Goal: Navigation & Orientation: Find specific page/section

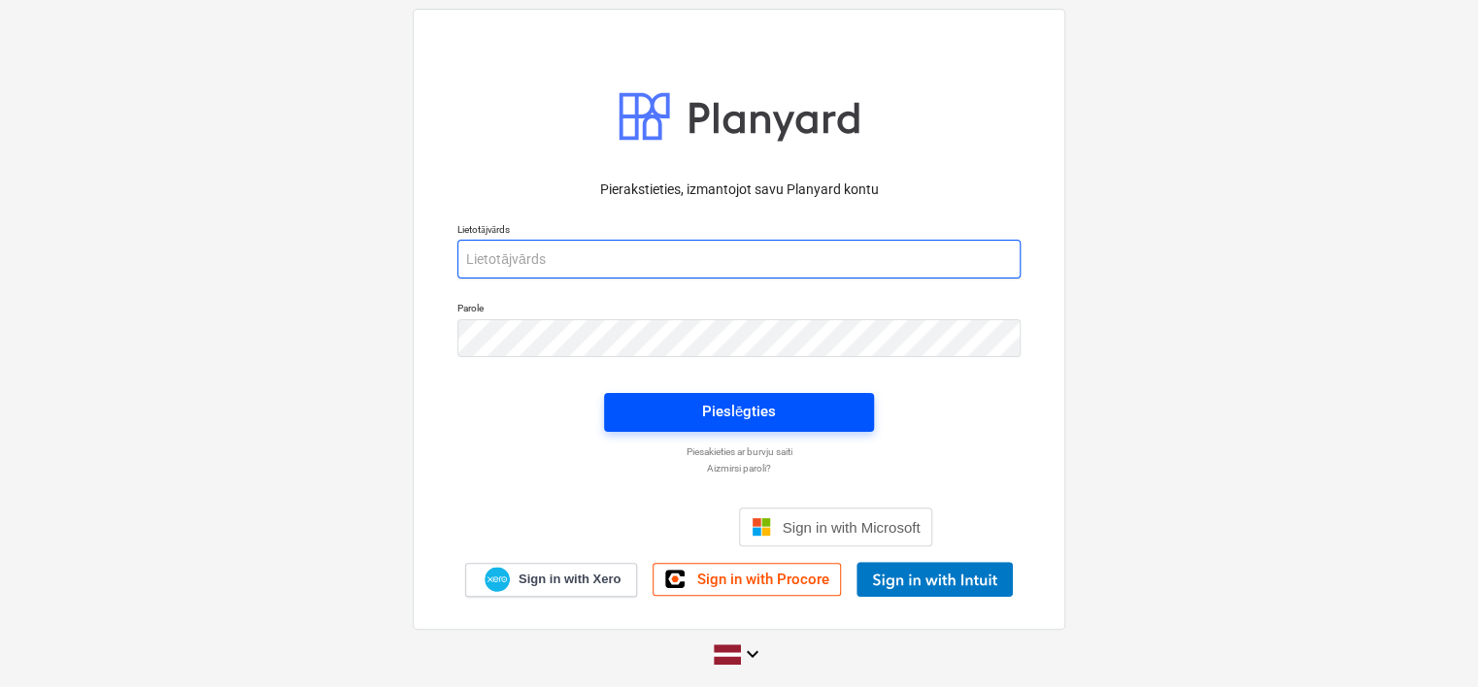
type input "[EMAIL_ADDRESS][PERSON_NAME][DOMAIN_NAME]"
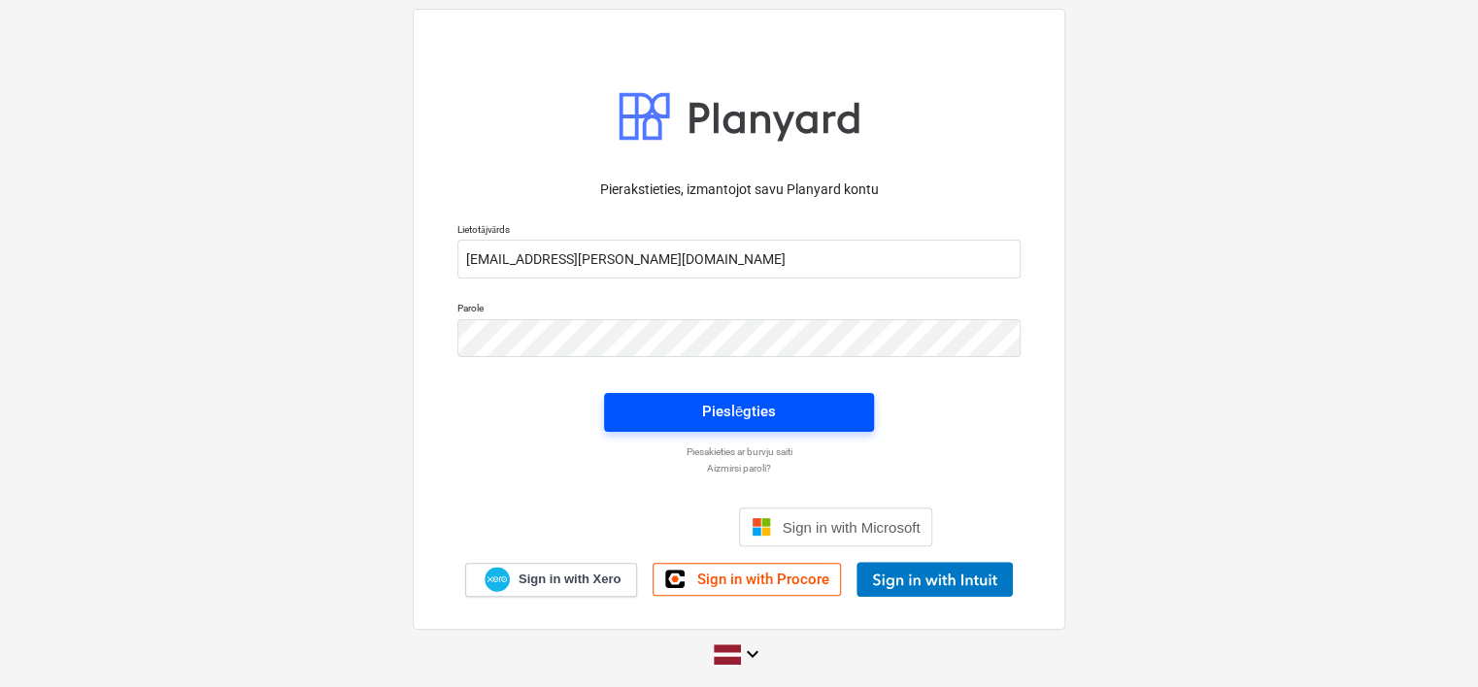
click at [784, 405] on span "Pieslēgties" at bounding box center [738, 411] width 223 height 25
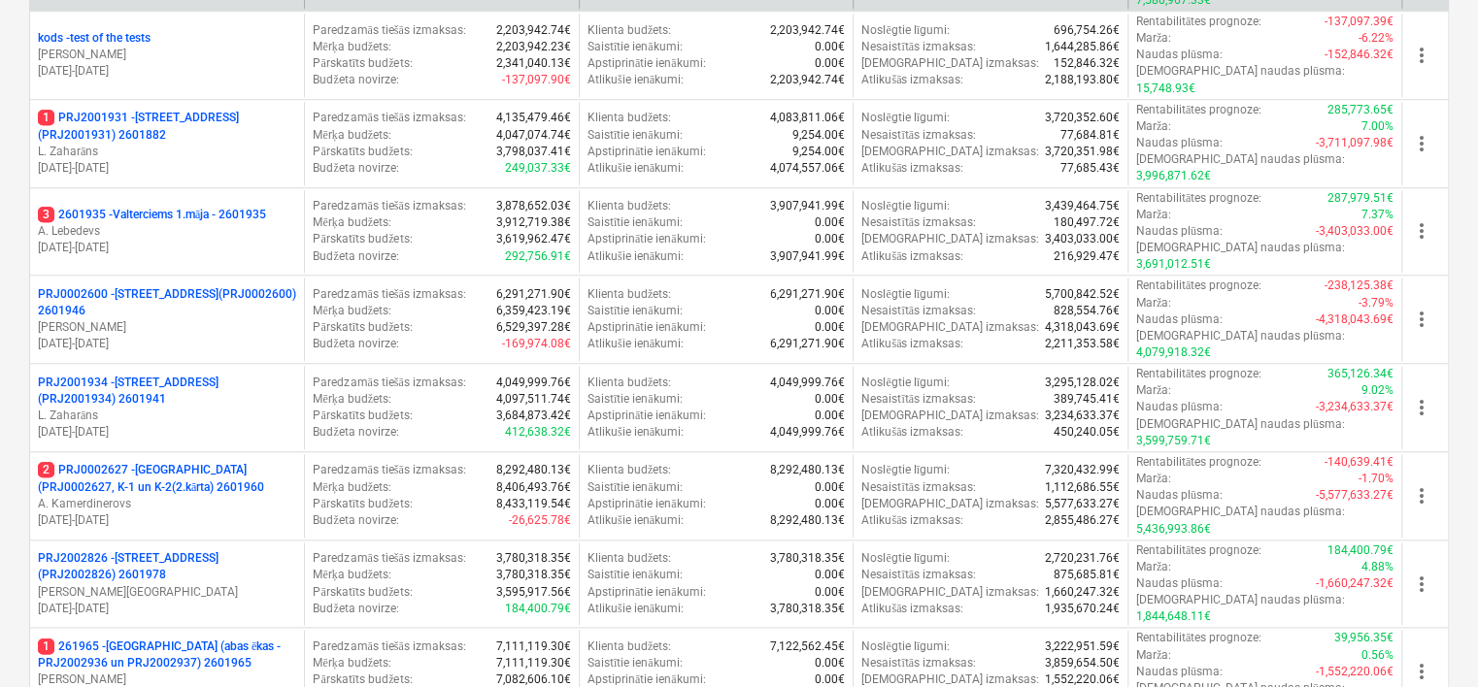
scroll to position [777, 0]
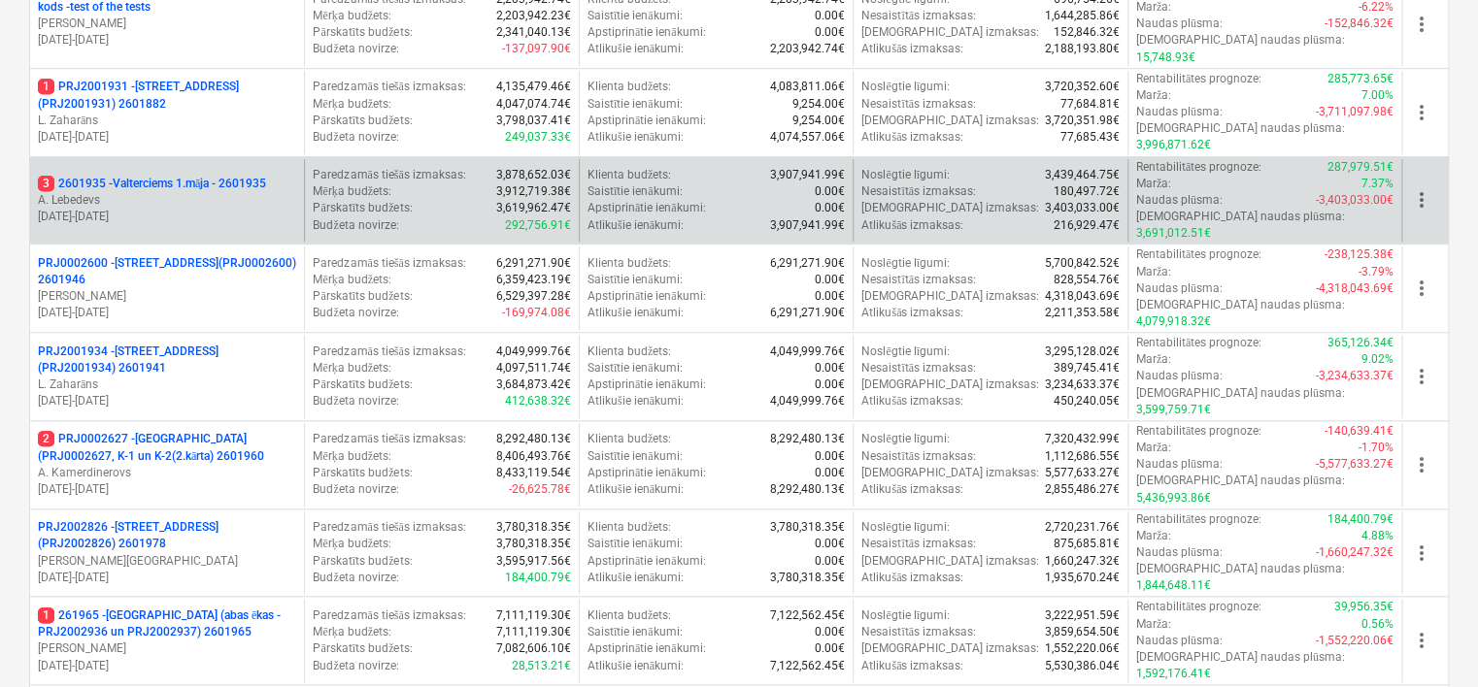
click at [235, 192] on p "A. Lebedevs" at bounding box center [167, 200] width 258 height 17
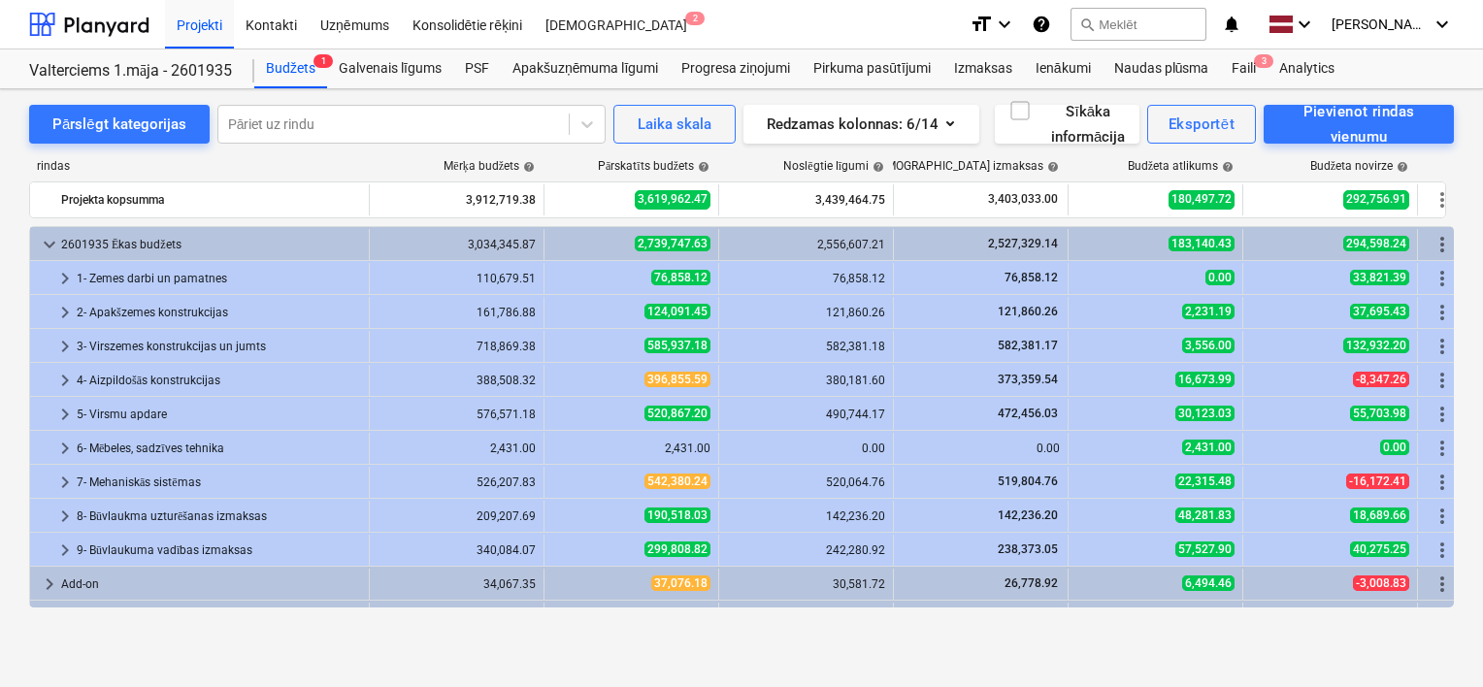
scroll to position [60, 0]
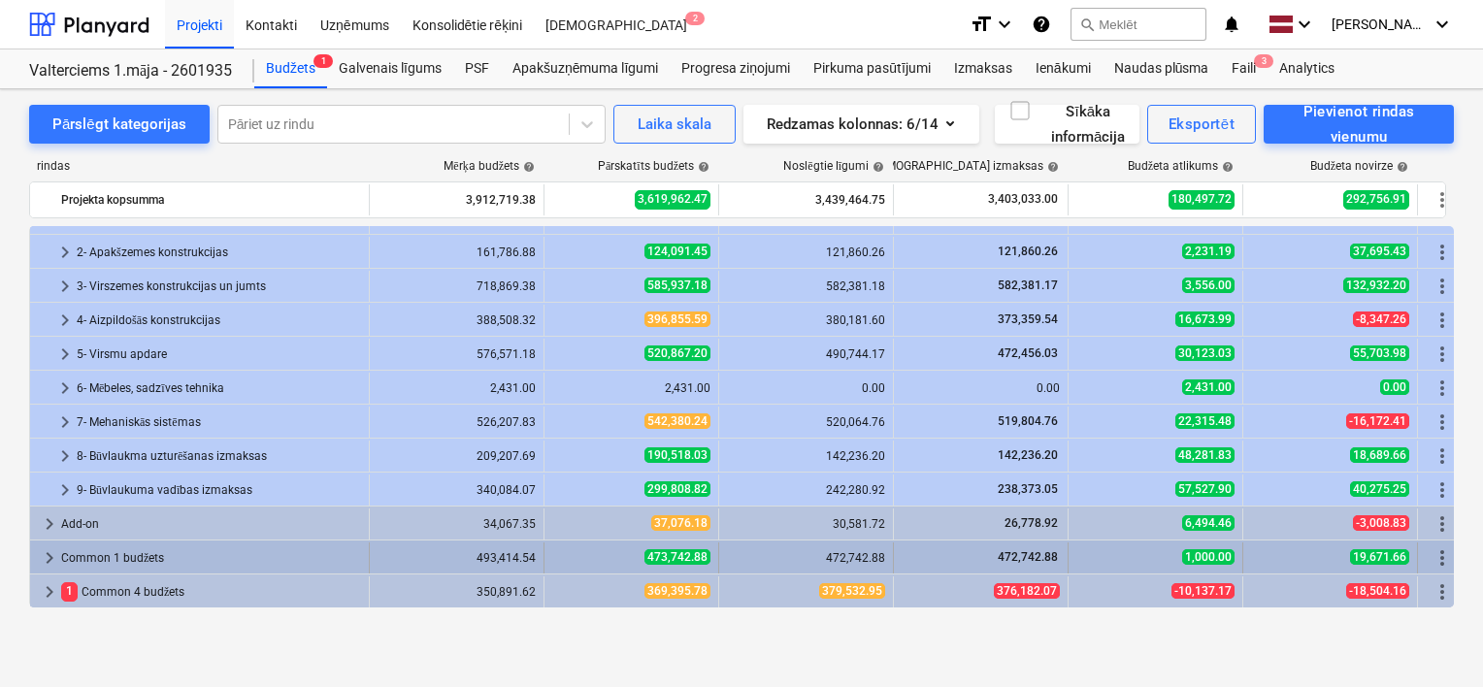
click at [50, 562] on span "keyboard_arrow_right" at bounding box center [49, 558] width 23 height 23
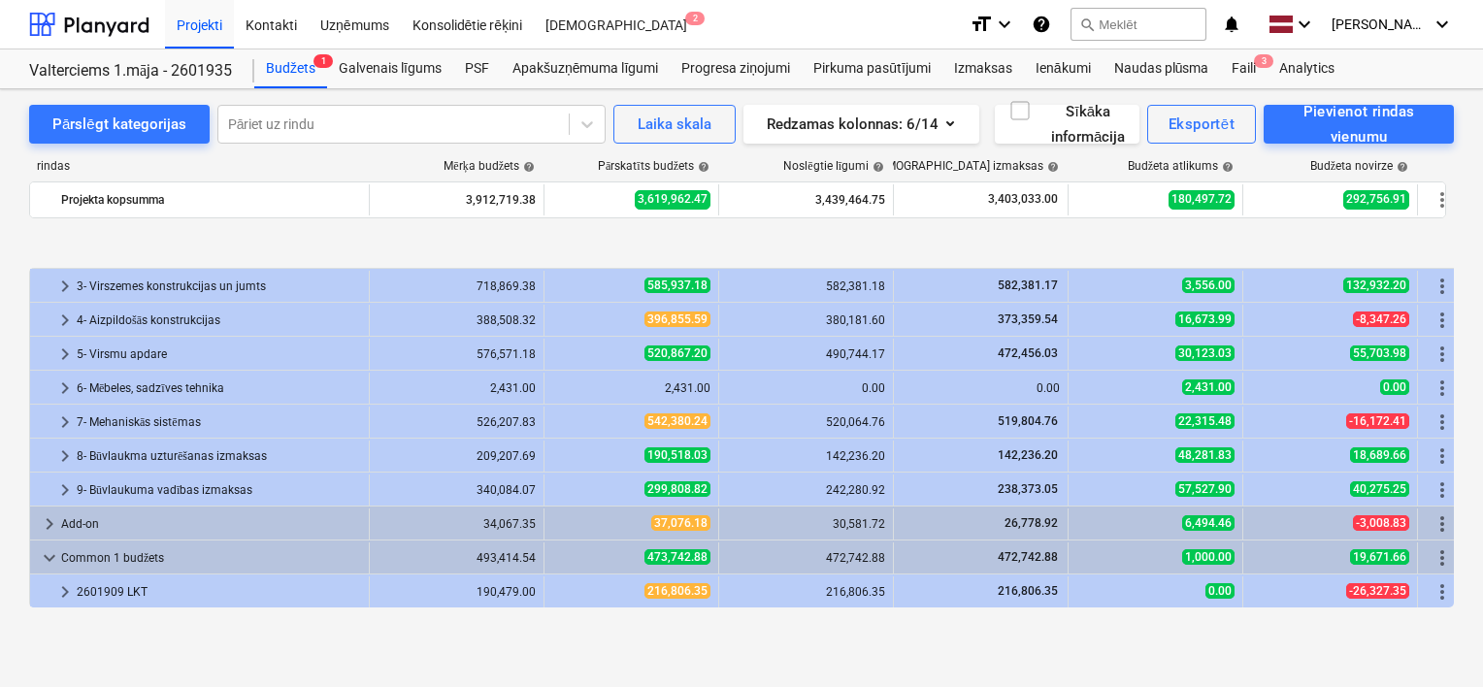
scroll to position [162, 0]
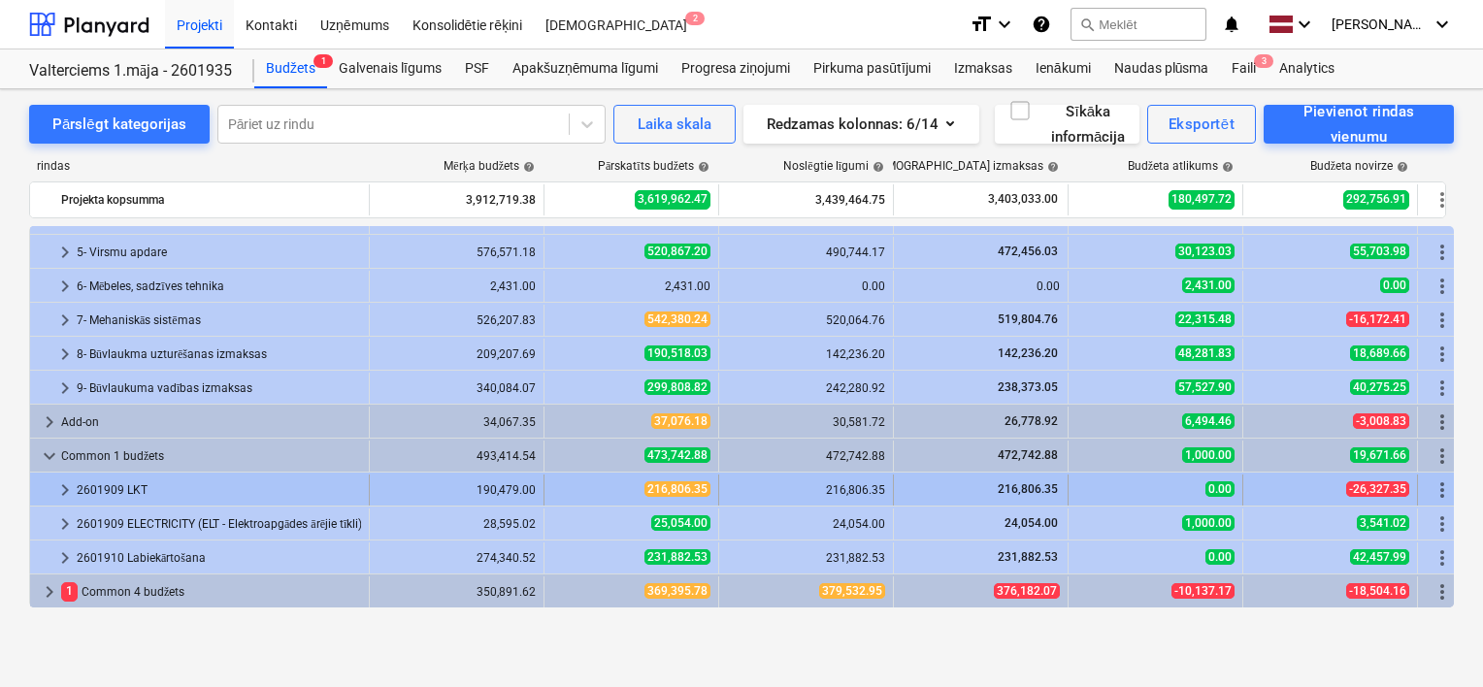
click at [69, 485] on span "keyboard_arrow_right" at bounding box center [64, 490] width 23 height 23
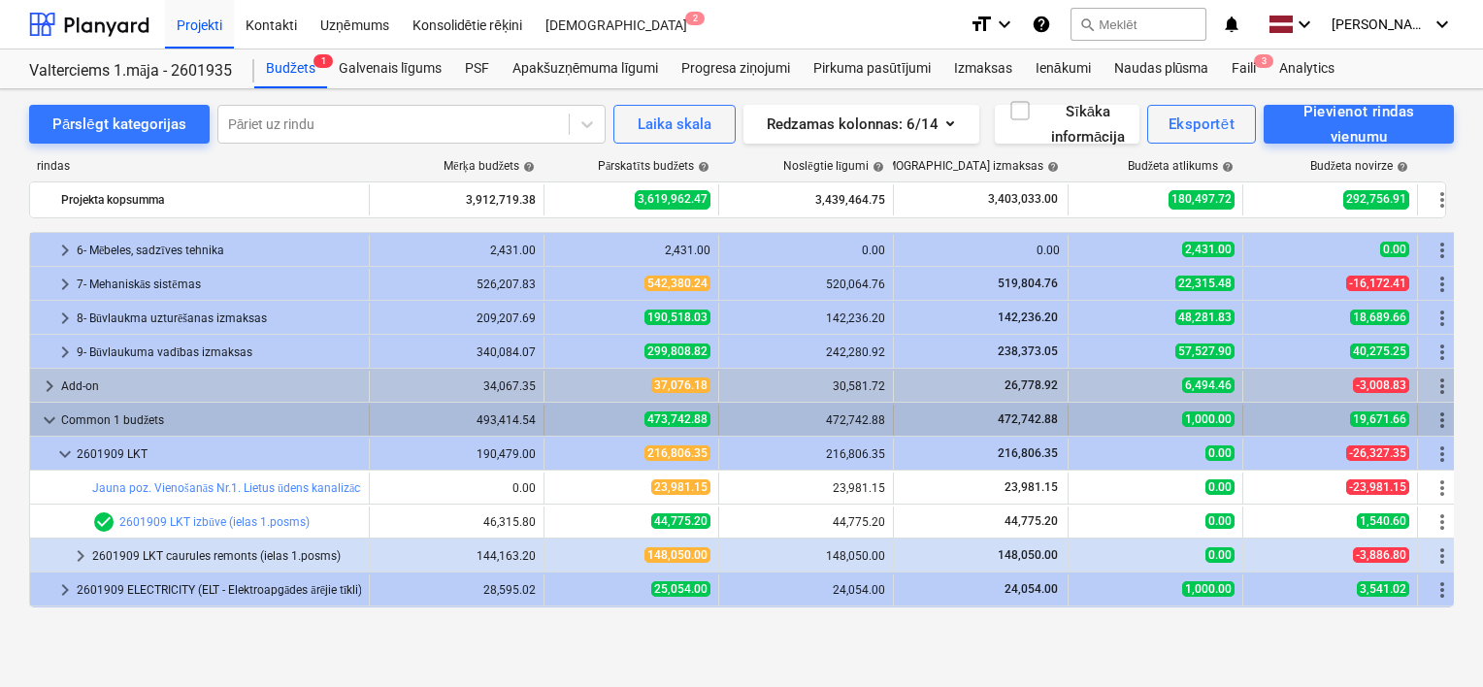
scroll to position [264, 0]
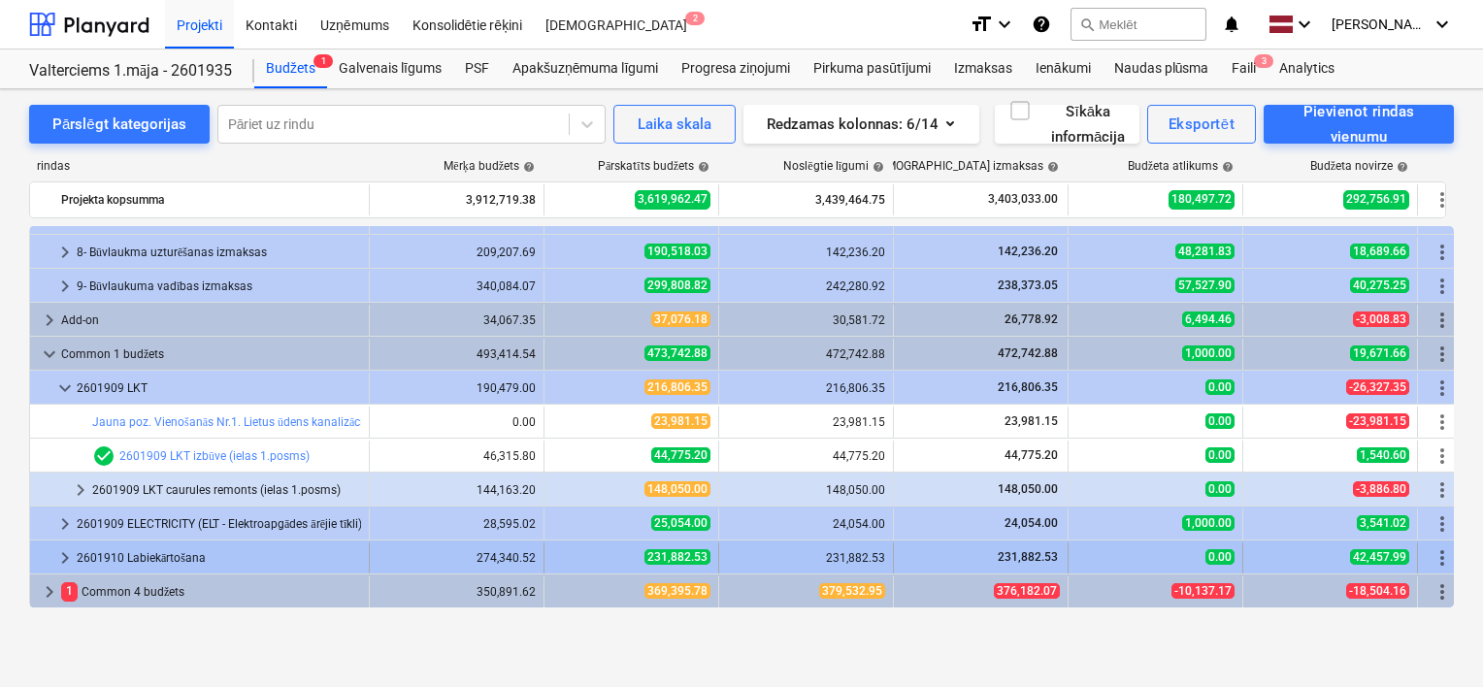
click at [61, 559] on span "keyboard_arrow_right" at bounding box center [64, 558] width 23 height 23
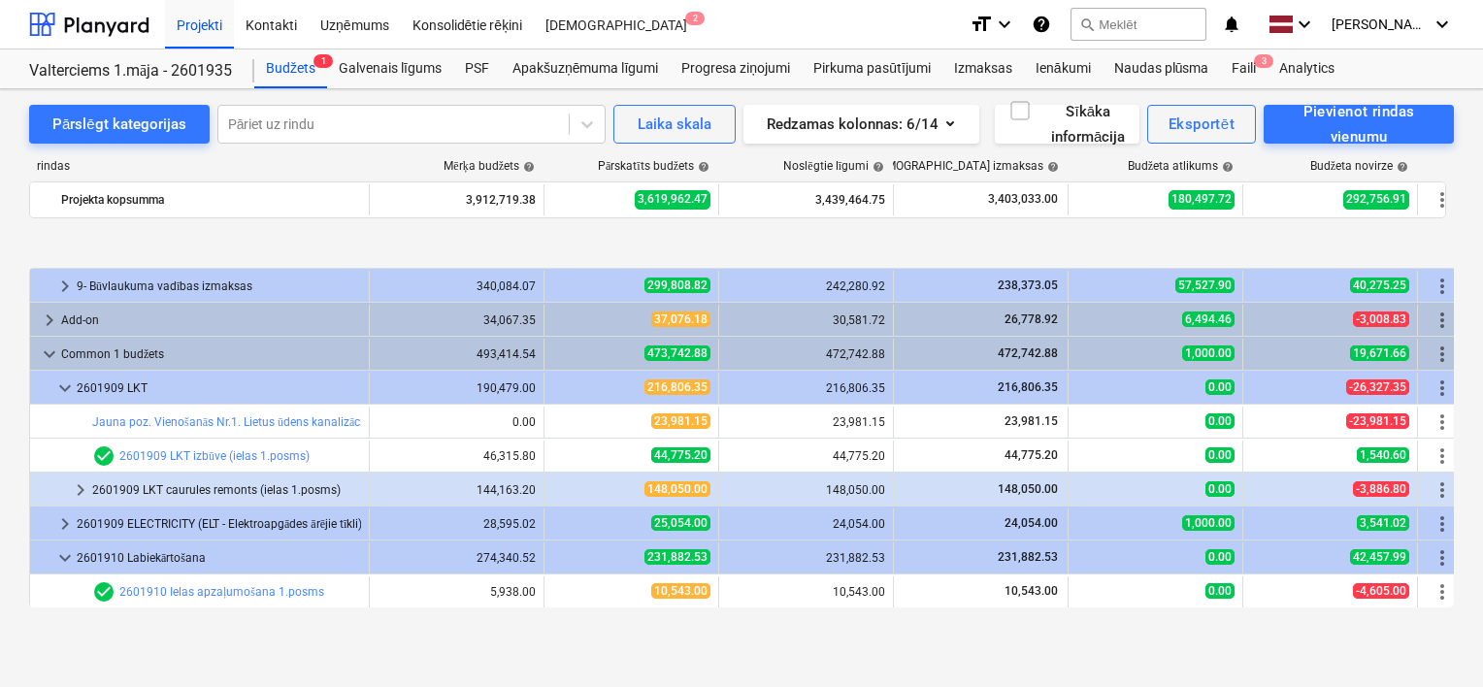
scroll to position [366, 0]
